Goal: Information Seeking & Learning: Find specific page/section

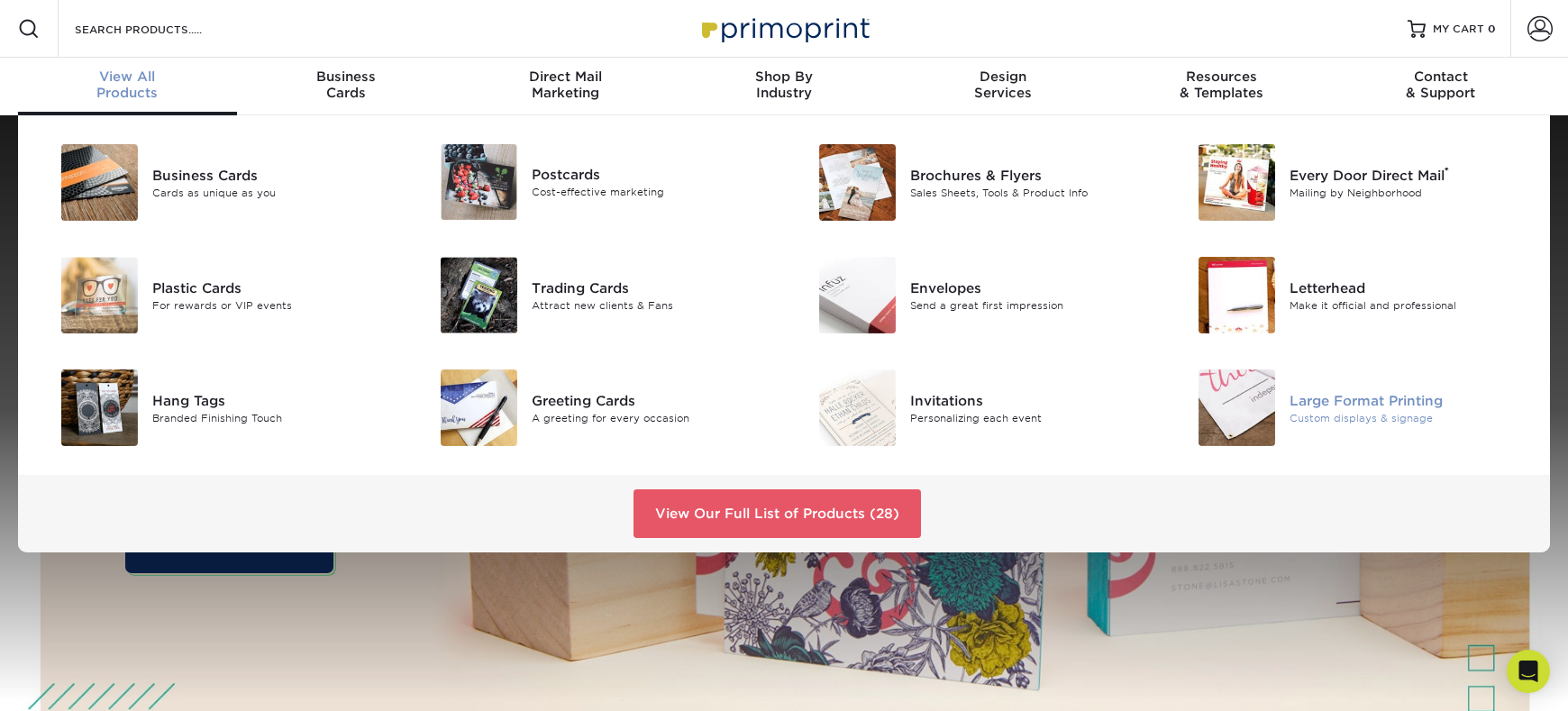
click at [1300, 420] on div "Custom displays & signage" at bounding box center [1408, 417] width 239 height 15
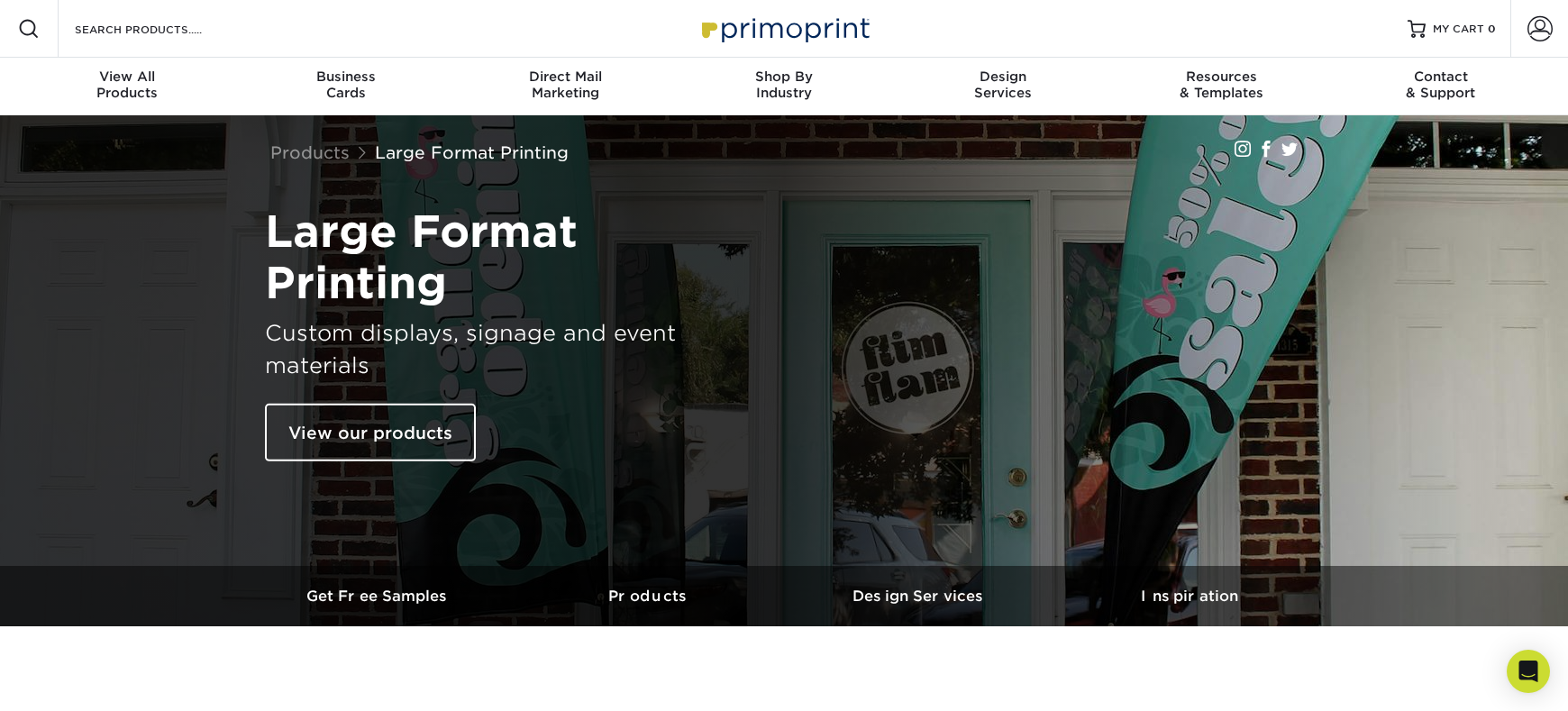
click at [147, 7] on div "Search Products" at bounding box center [153, 28] width 190 height 58
click at [149, 16] on div "Search Products" at bounding box center [153, 28] width 190 height 58
click at [146, 22] on input "Search Products" at bounding box center [161, 28] width 176 height 22
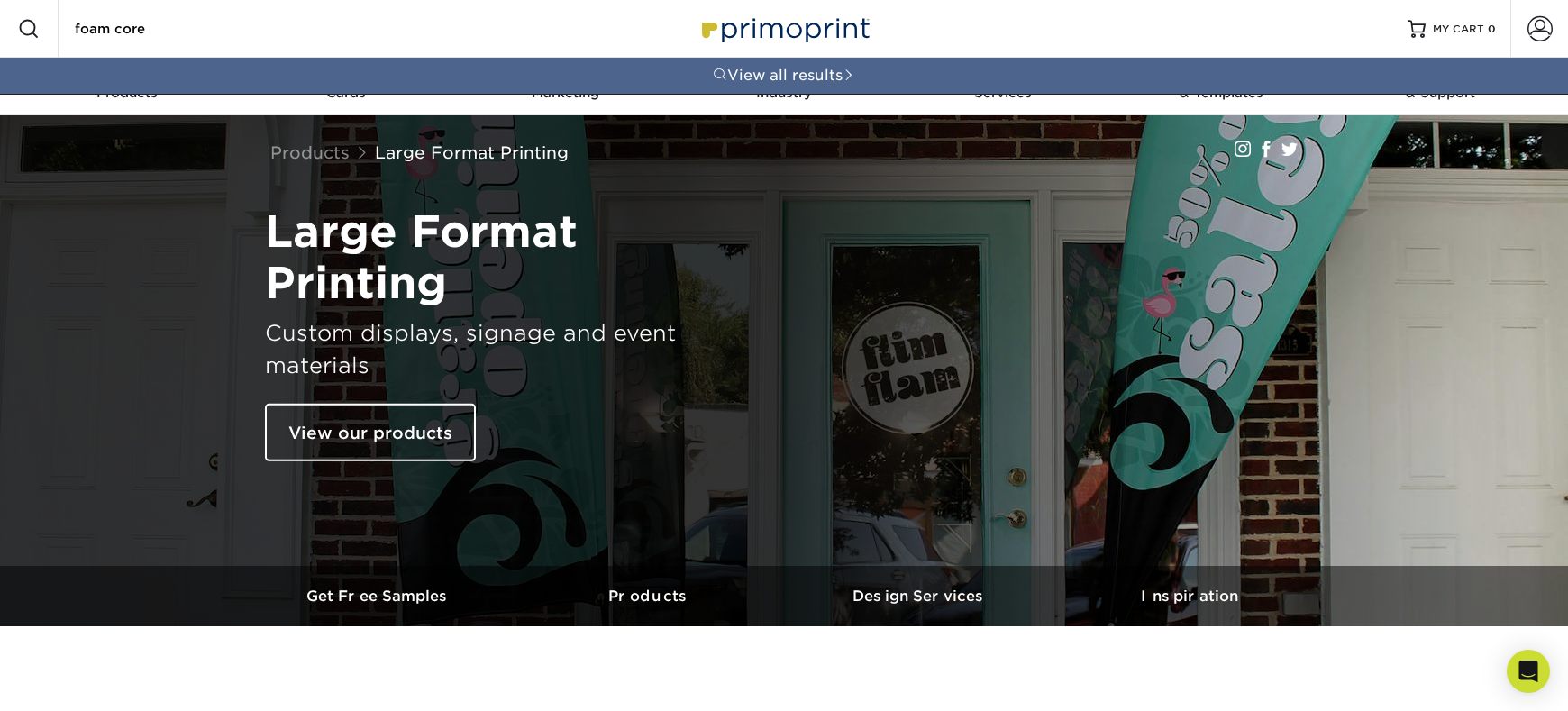
type input "foam core"
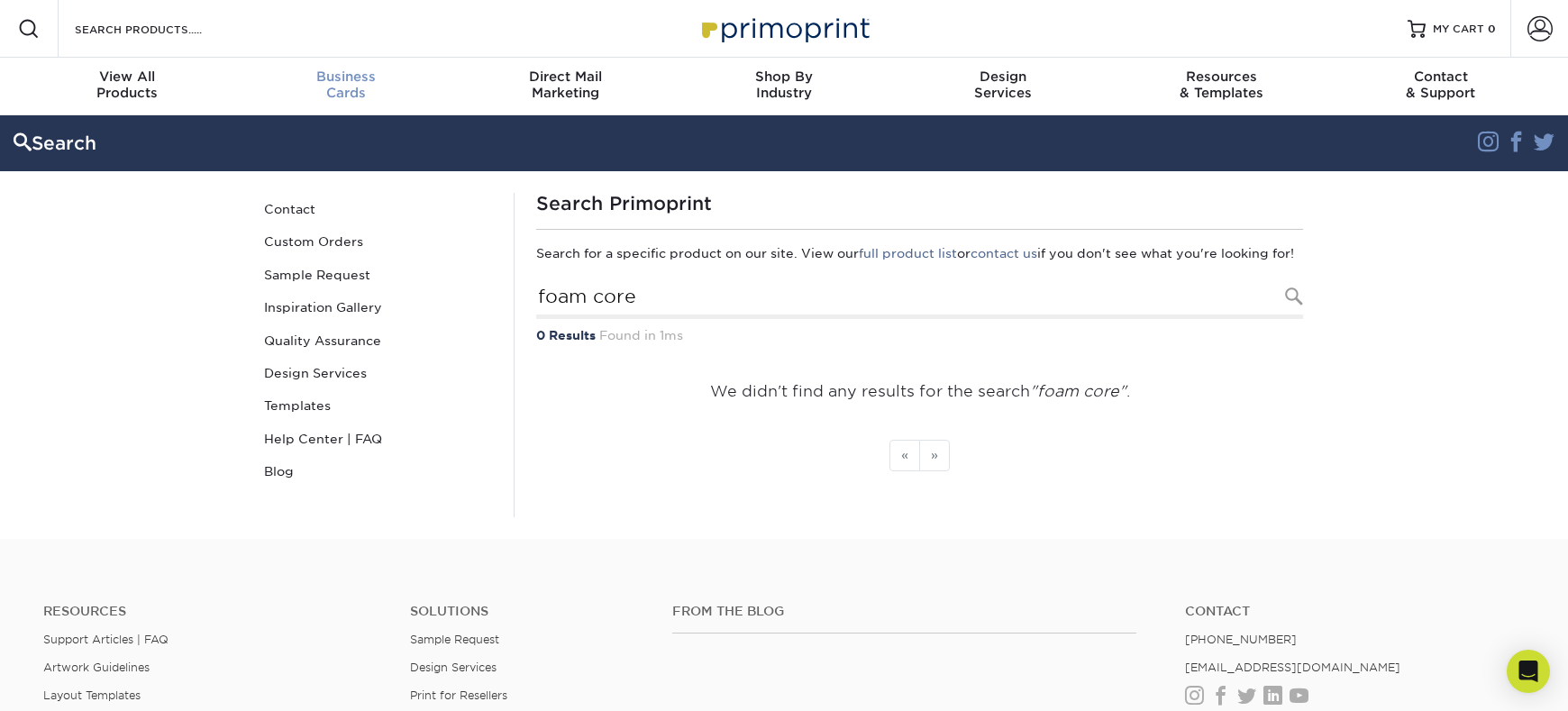
click at [342, 65] on link "Business Cards" at bounding box center [347, 86] width 219 height 58
